Goal: Navigation & Orientation: Understand site structure

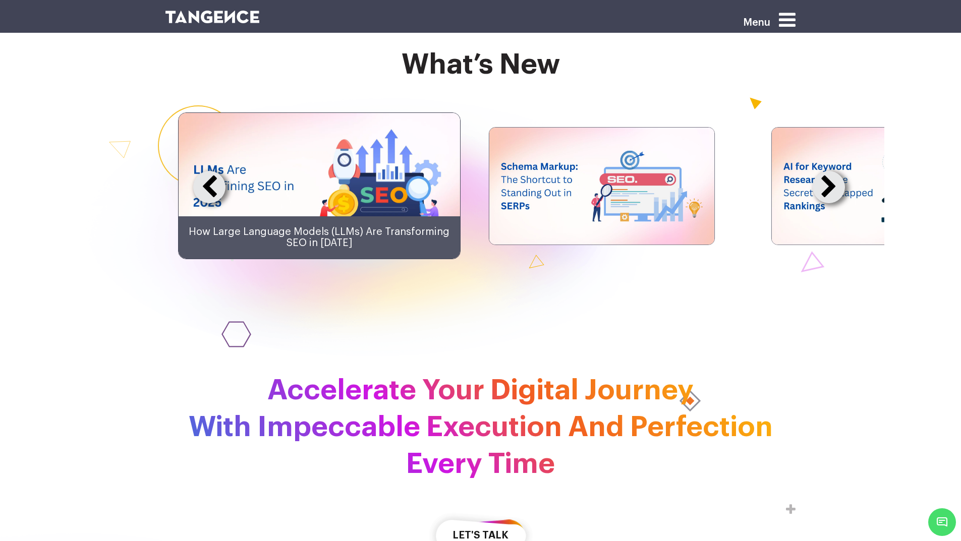
scroll to position [2444, 0]
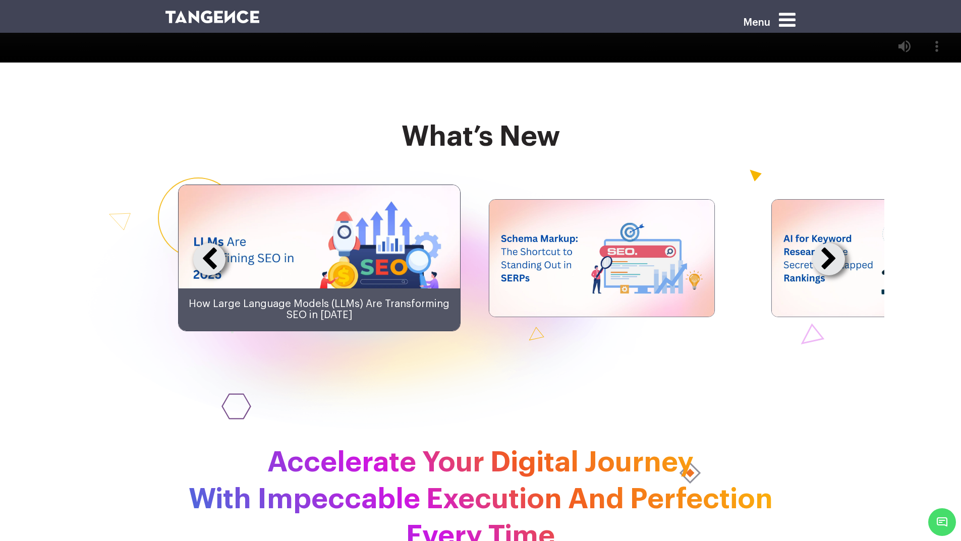
click at [784, 15] on icon at bounding box center [787, 19] width 17 height 19
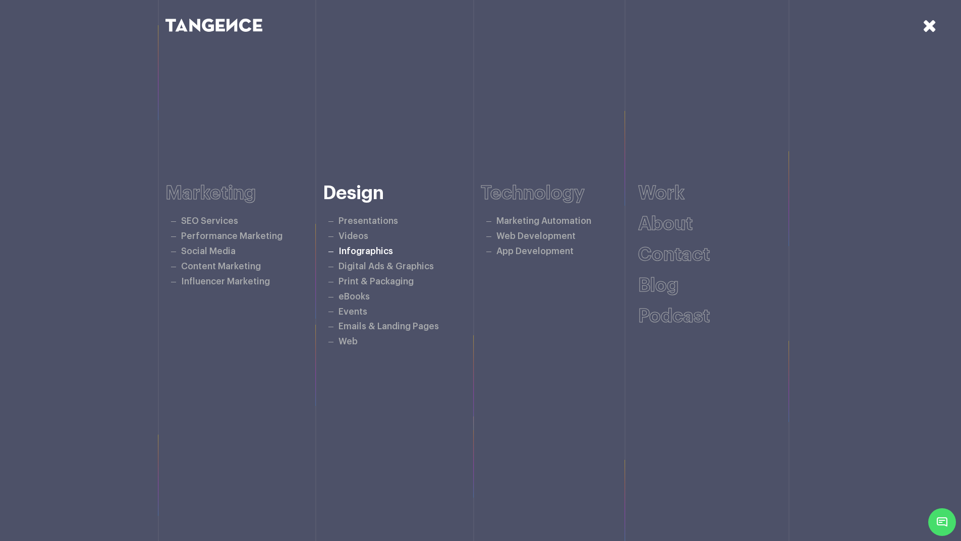
click at [373, 252] on link "Infographics" at bounding box center [366, 251] width 54 height 9
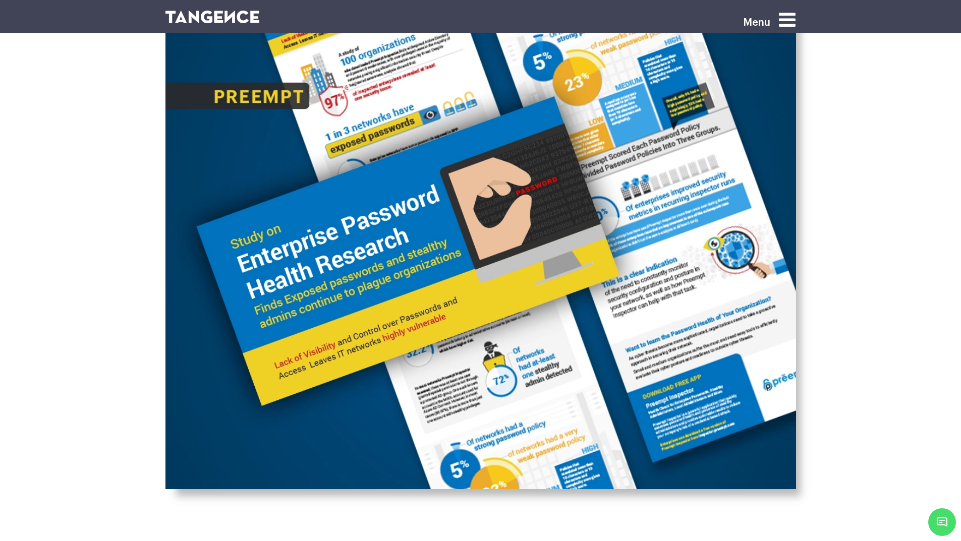
scroll to position [3531, 0]
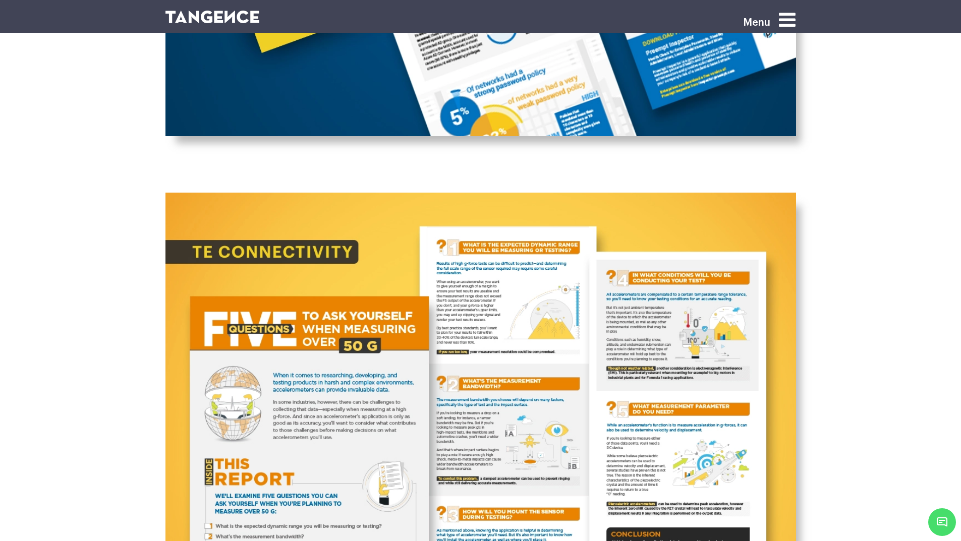
click at [796, 17] on icon at bounding box center [787, 19] width 17 height 19
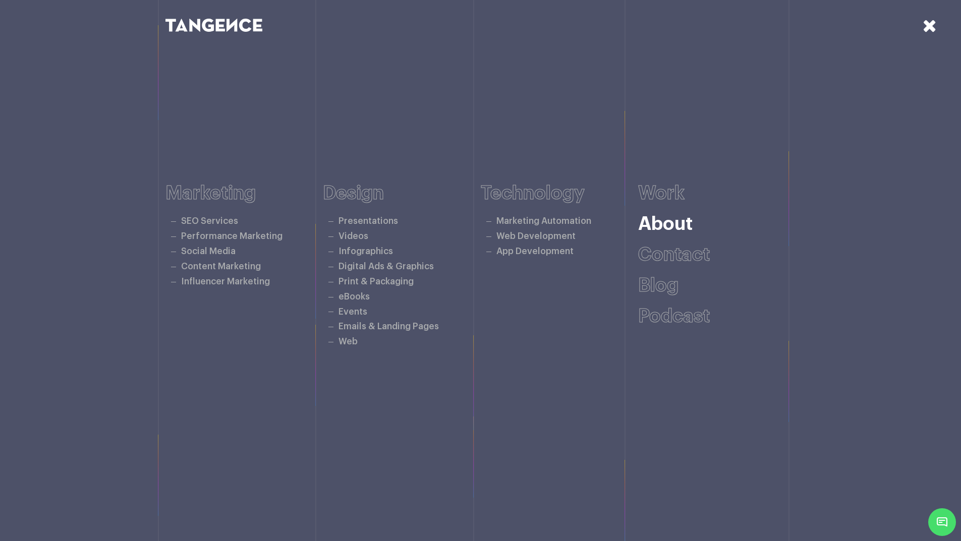
click at [672, 229] on link "About" at bounding box center [665, 224] width 54 height 19
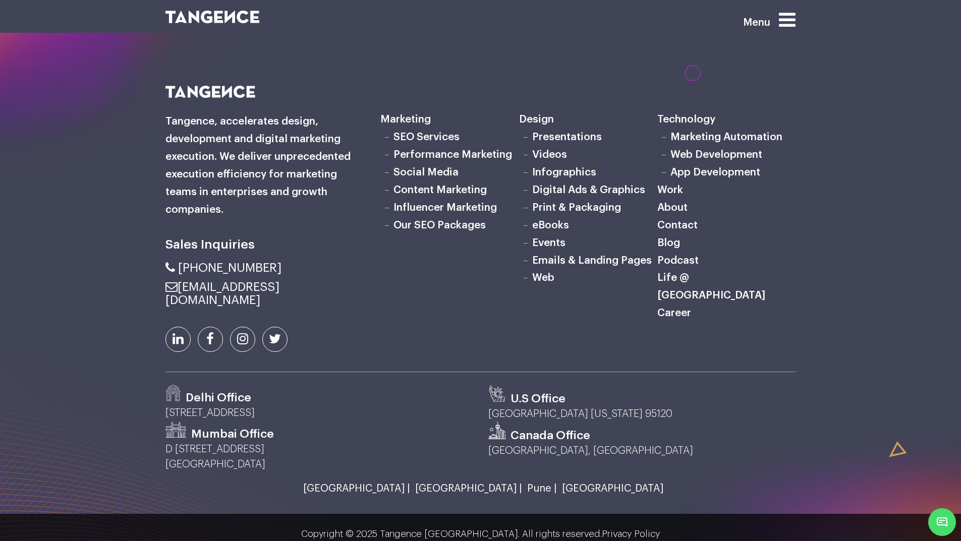
scroll to position [1211, 0]
click at [788, 27] on icon at bounding box center [787, 19] width 17 height 19
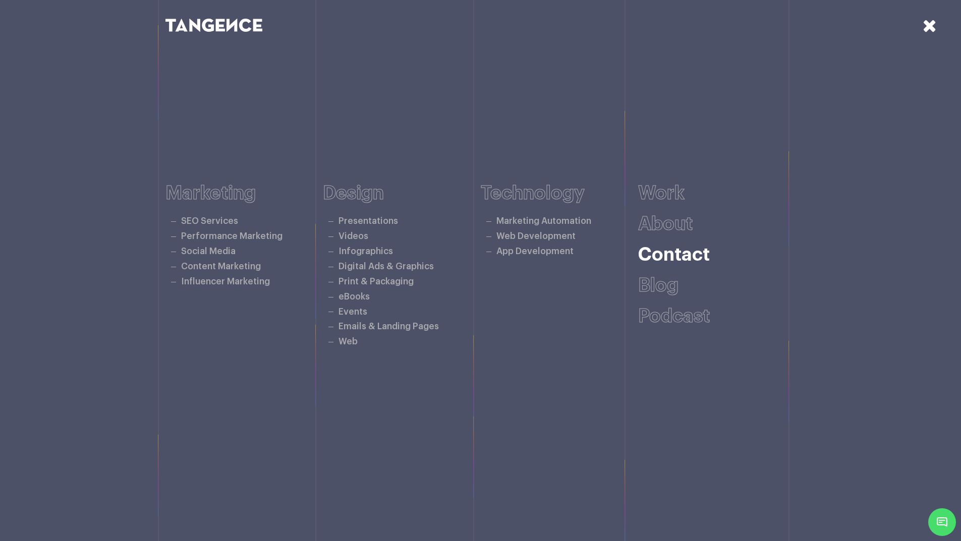
click at [665, 256] on link "Contact" at bounding box center [674, 255] width 72 height 19
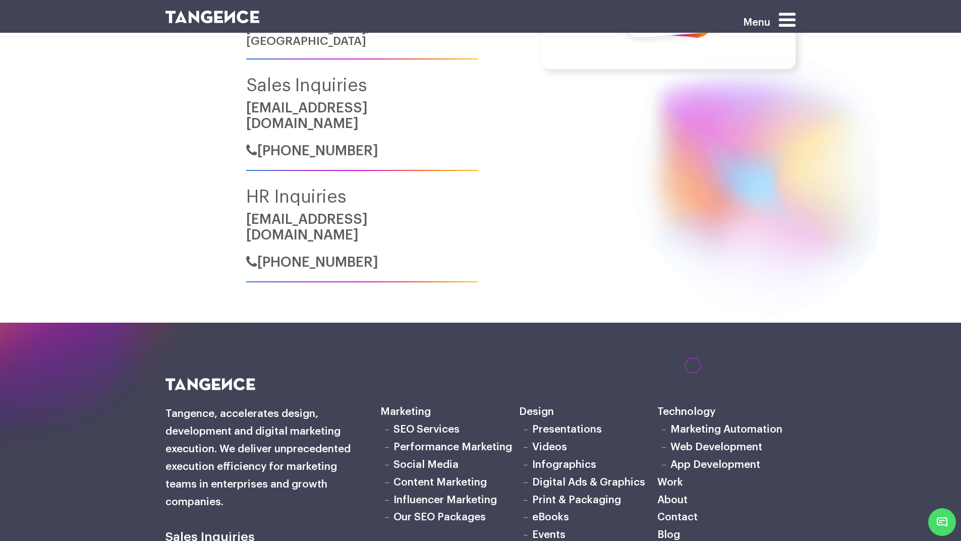
scroll to position [555, 0]
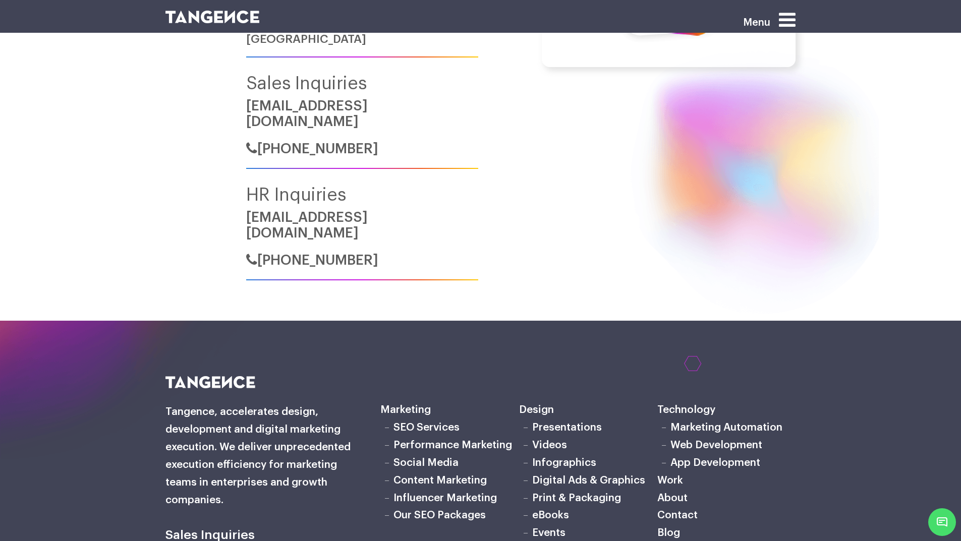
click at [716, 458] on link "App Development" at bounding box center [715, 463] width 90 height 11
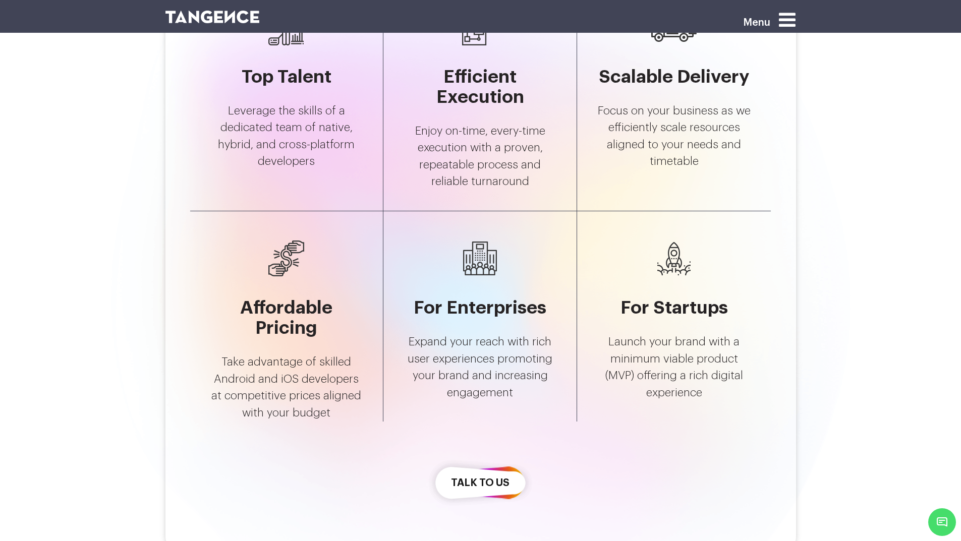
scroll to position [1917, 0]
